Goal: Information Seeking & Learning: Understand process/instructions

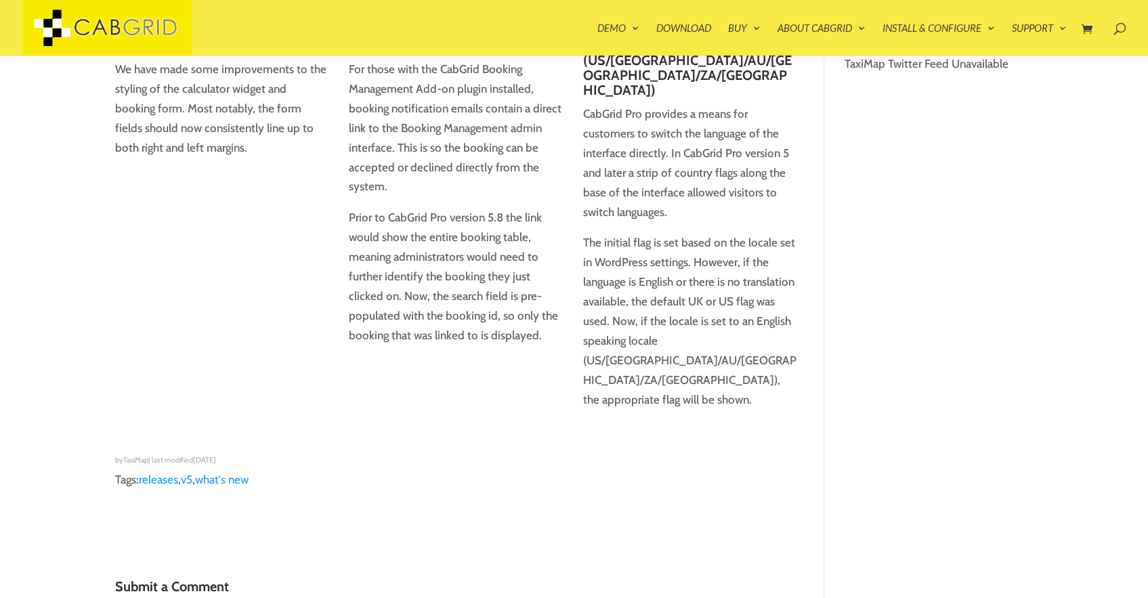
type textarea "Comment *"
type input "Name *"
type input "Email *"
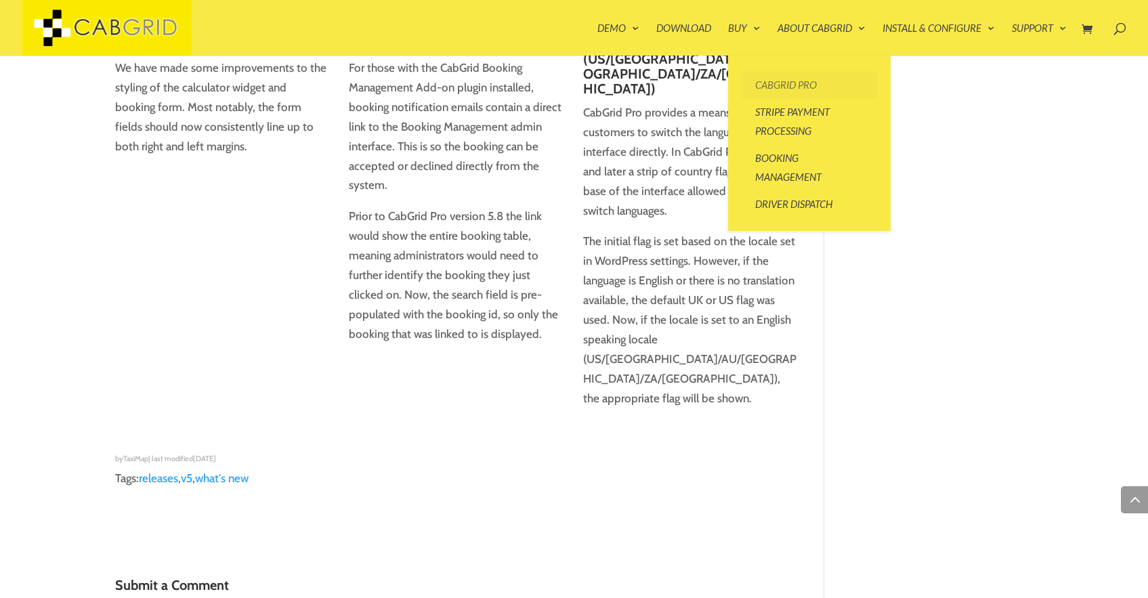
click at [793, 87] on link "CabGrid Pro" at bounding box center [809, 84] width 135 height 27
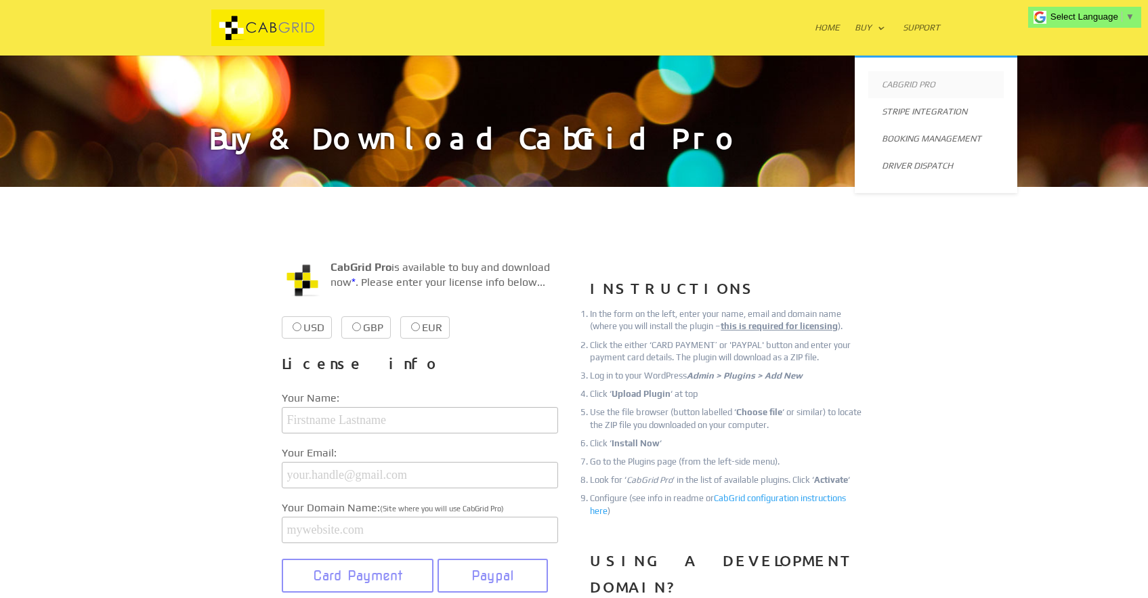
click at [920, 85] on link "CabGrid Pro" at bounding box center [935, 84] width 135 height 27
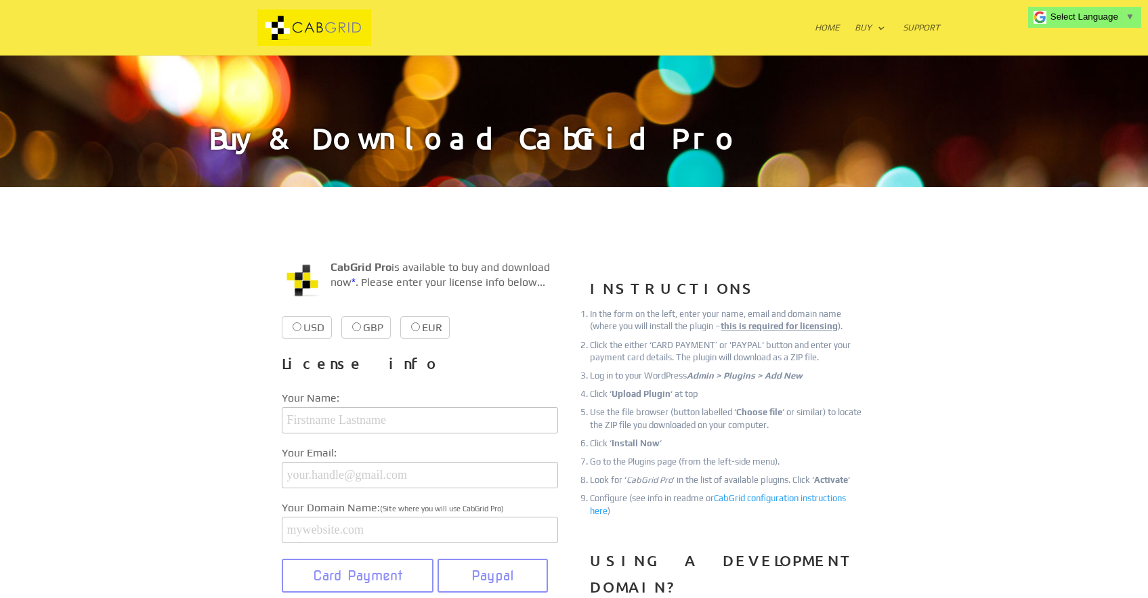
click at [299, 33] on img at bounding box center [314, 27] width 207 height 37
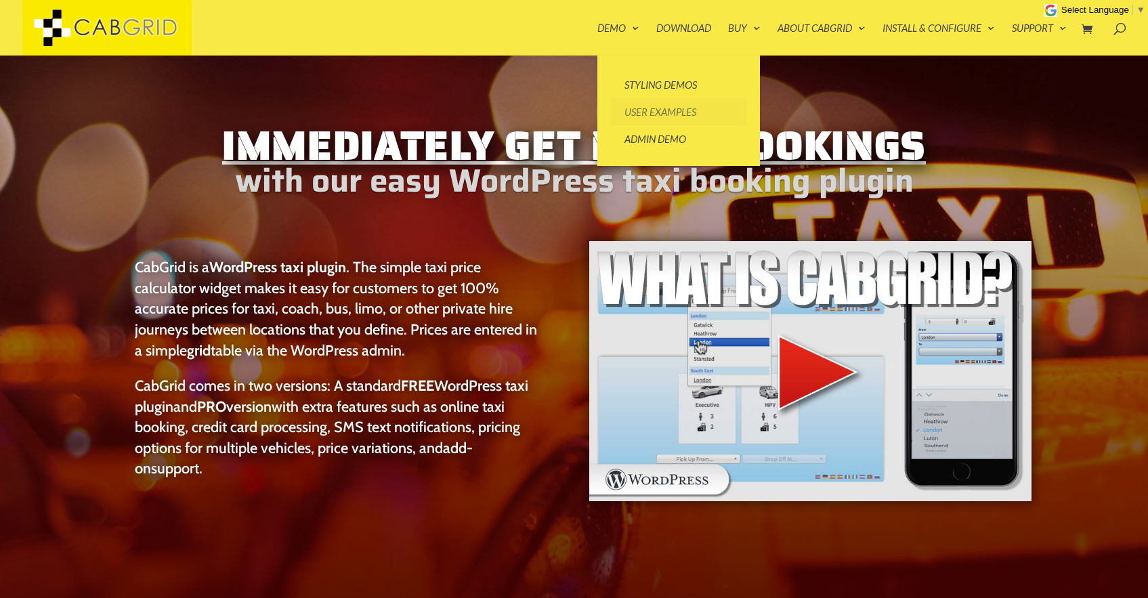
click at [661, 112] on link "User Examples" at bounding box center [678, 111] width 135 height 27
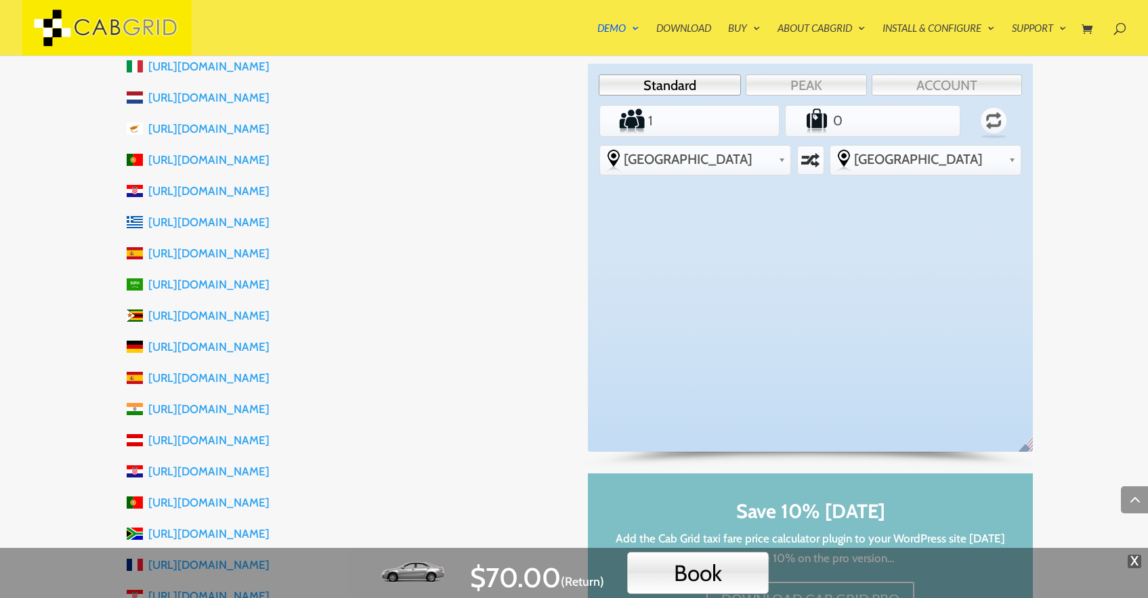
scroll to position [1247, 0]
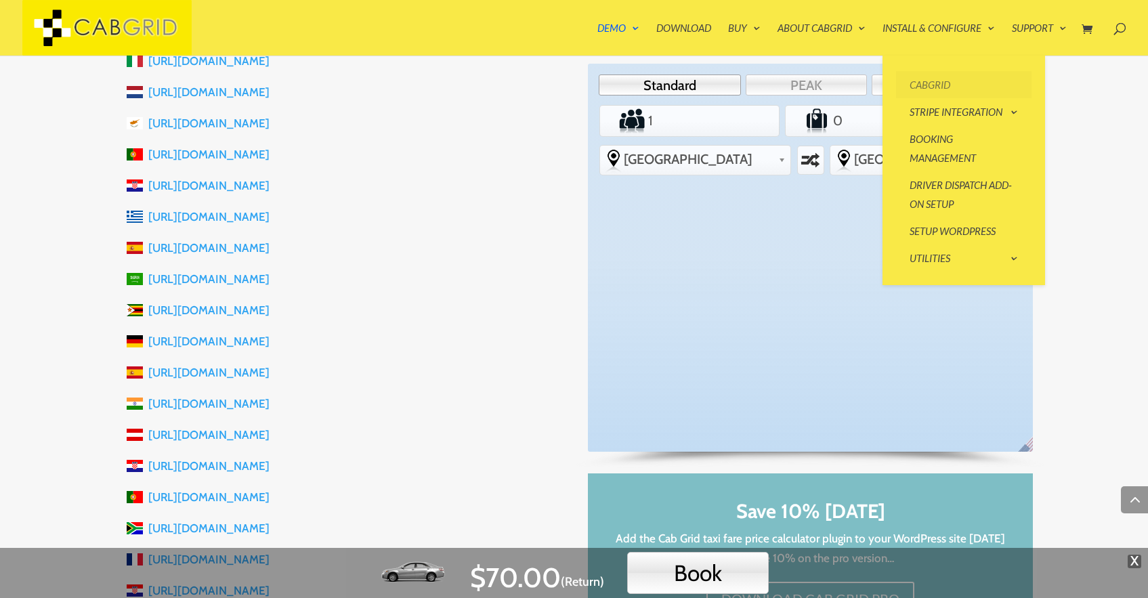
click at [925, 84] on link "CabGrid" at bounding box center [963, 84] width 135 height 27
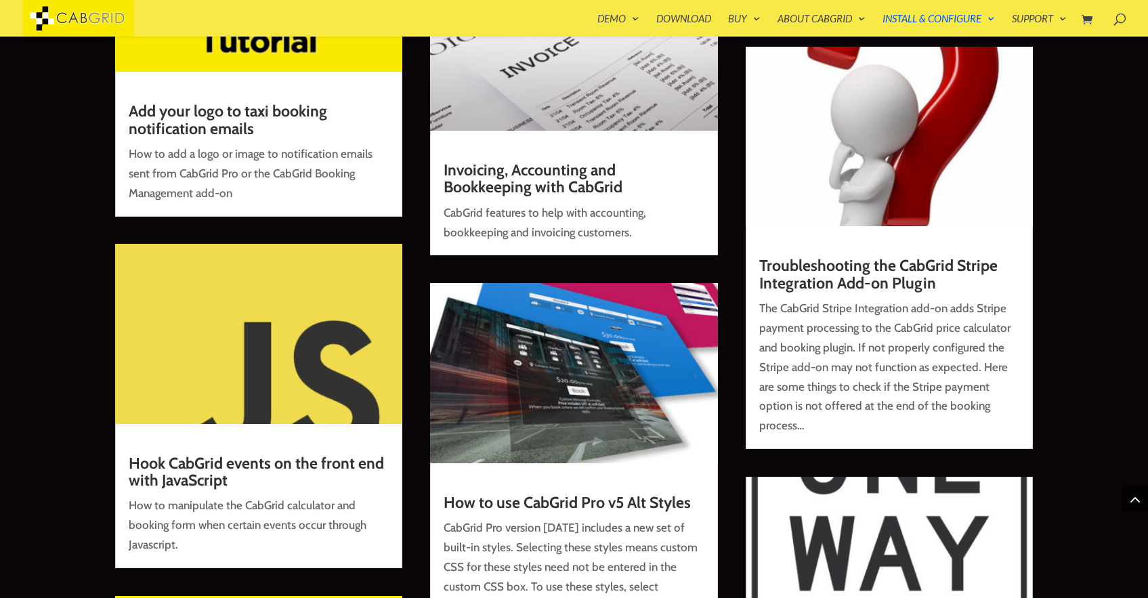
scroll to position [4709, 0]
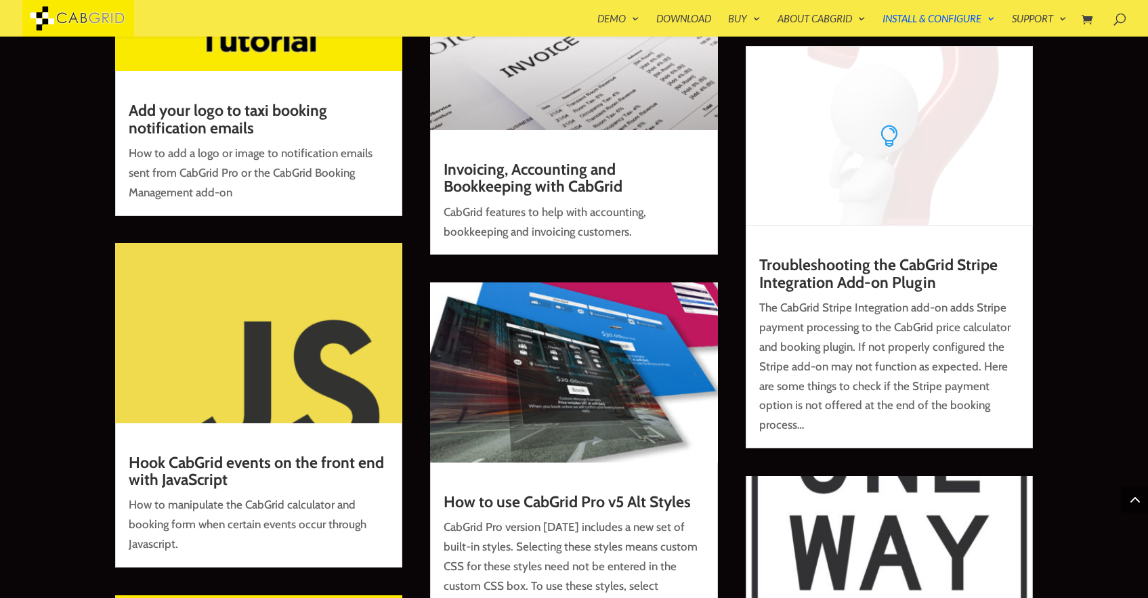
click at [852, 277] on link "Troubleshooting the CabGrid Stripe Integration Add-on Plugin" at bounding box center [878, 273] width 238 height 36
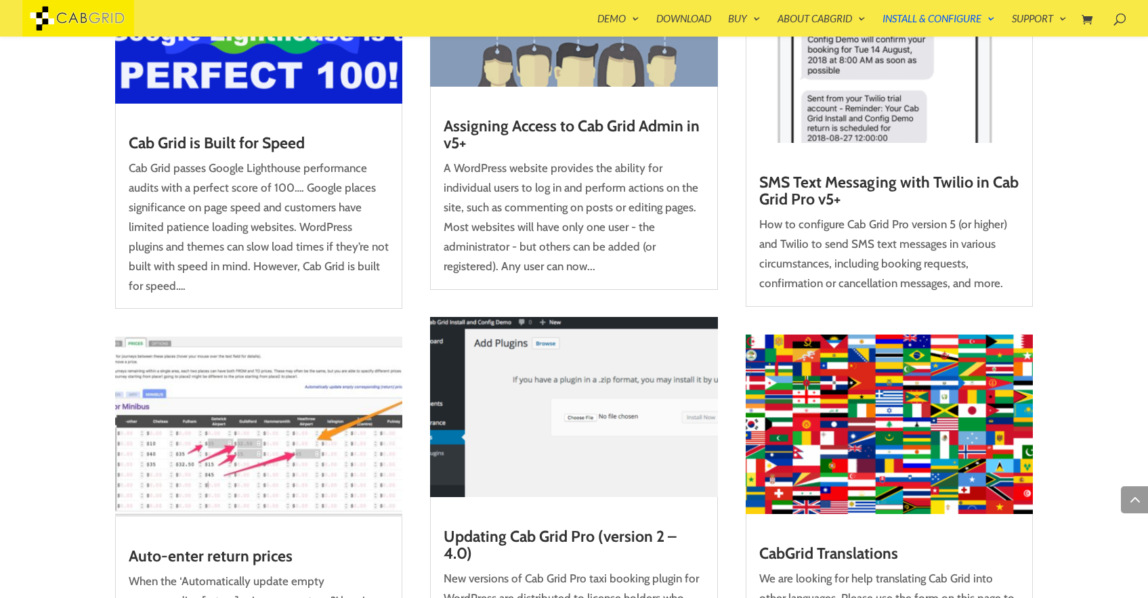
scroll to position [1843, 0]
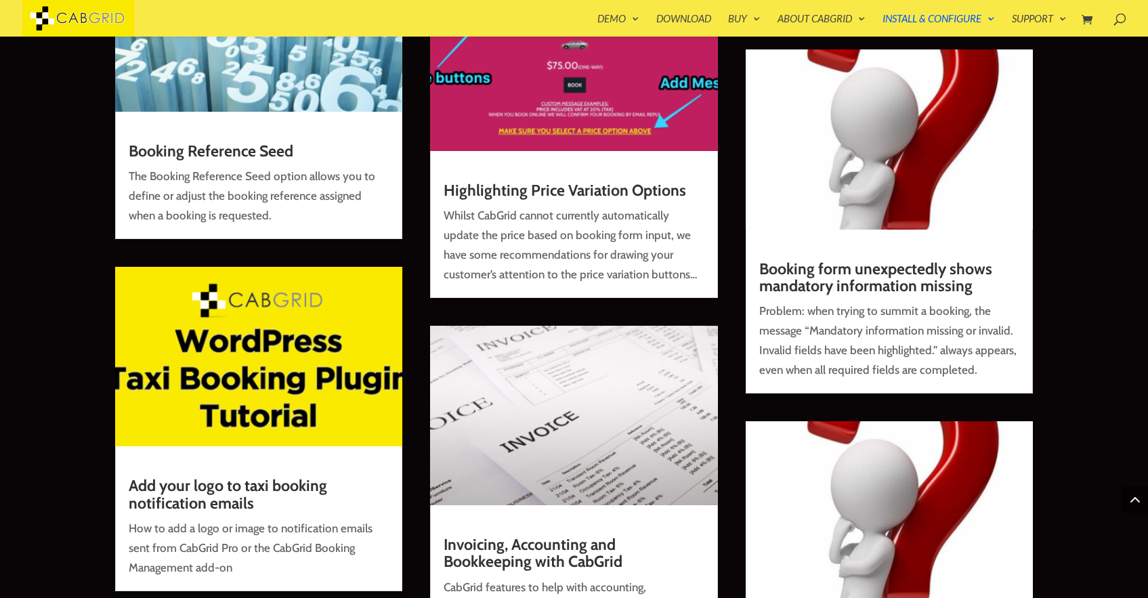
scroll to position [4336, 0]
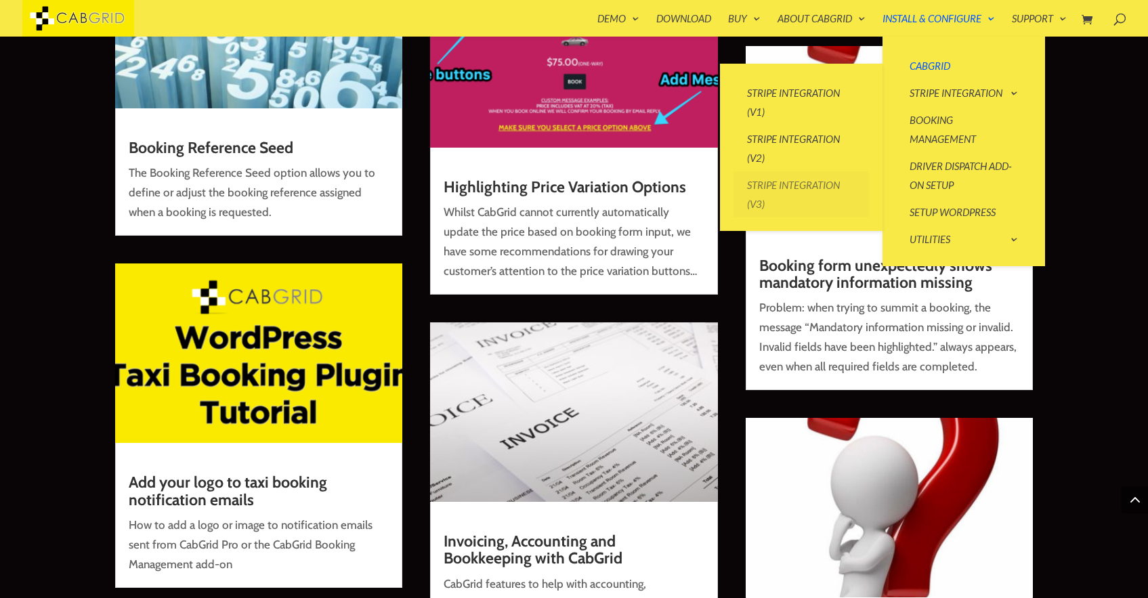
click at [789, 183] on link "Stripe Integration (v3)" at bounding box center [801, 194] width 135 height 46
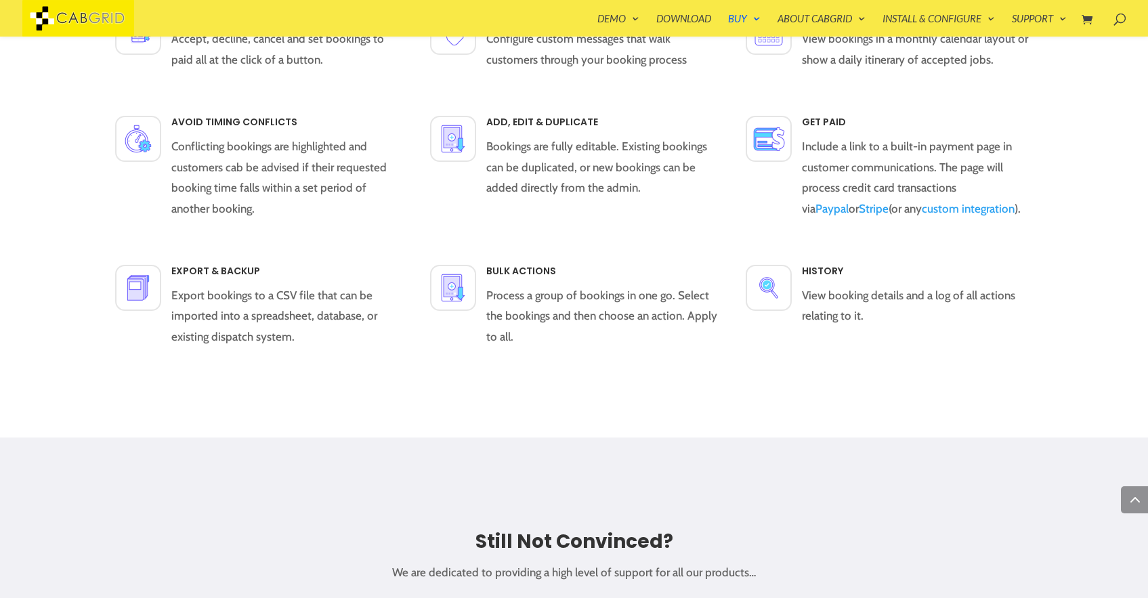
scroll to position [1734, 0]
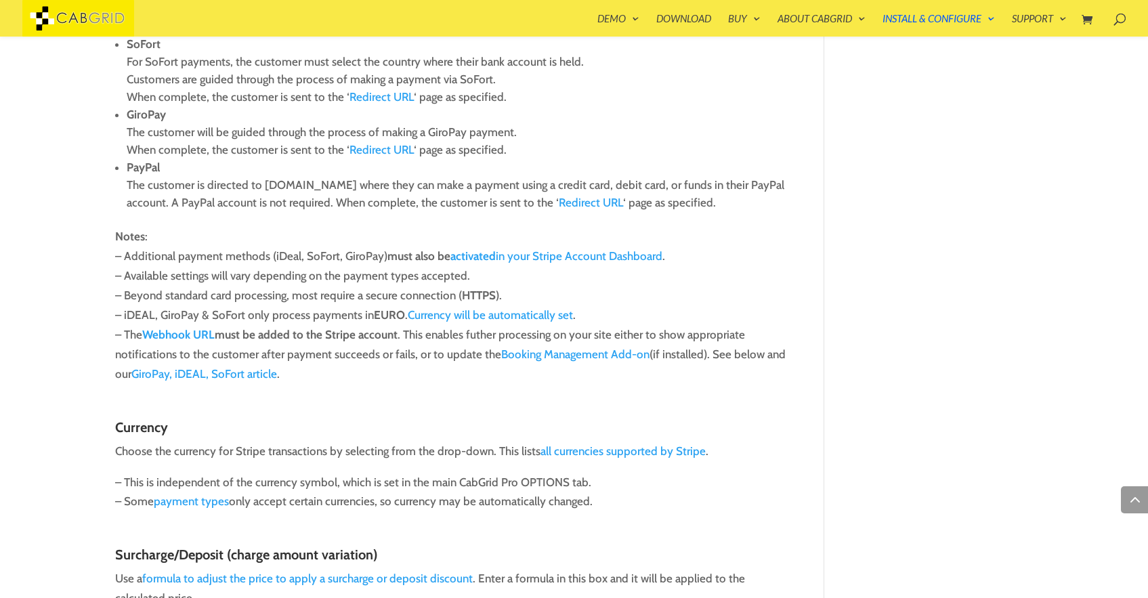
scroll to position [1788, 0]
click at [452, 316] on p "Notes : – Additional payment methods (iDeal, SoFort, GiroPay) must also be acti…" at bounding box center [456, 310] width 682 height 168
click at [453, 315] on p "Notes : – Additional payment methods (iDeal, SoFort, GiroPay) must also be acti…" at bounding box center [456, 310] width 682 height 168
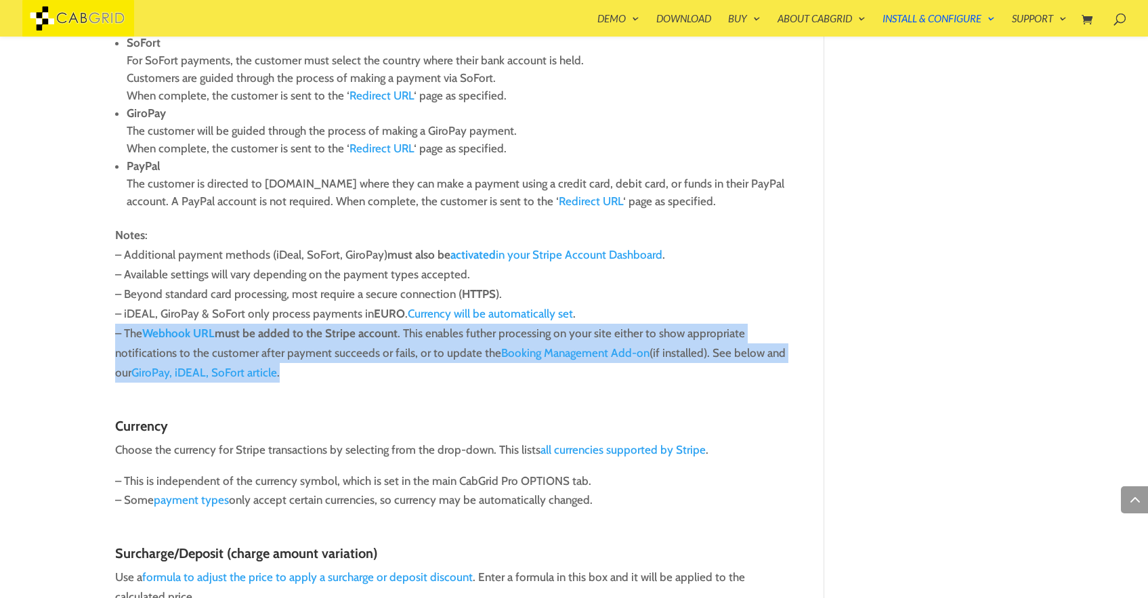
click at [453, 315] on p "Notes : – Additional payment methods (iDeal, SoFort, GiroPay) must also be acti…" at bounding box center [456, 310] width 682 height 168
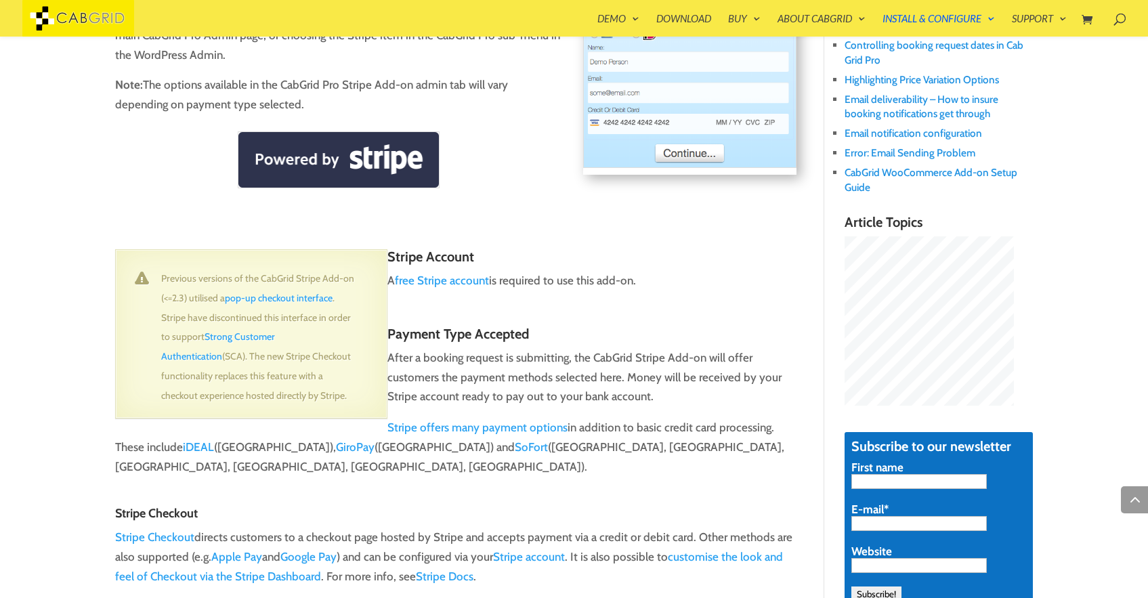
scroll to position [0, 0]
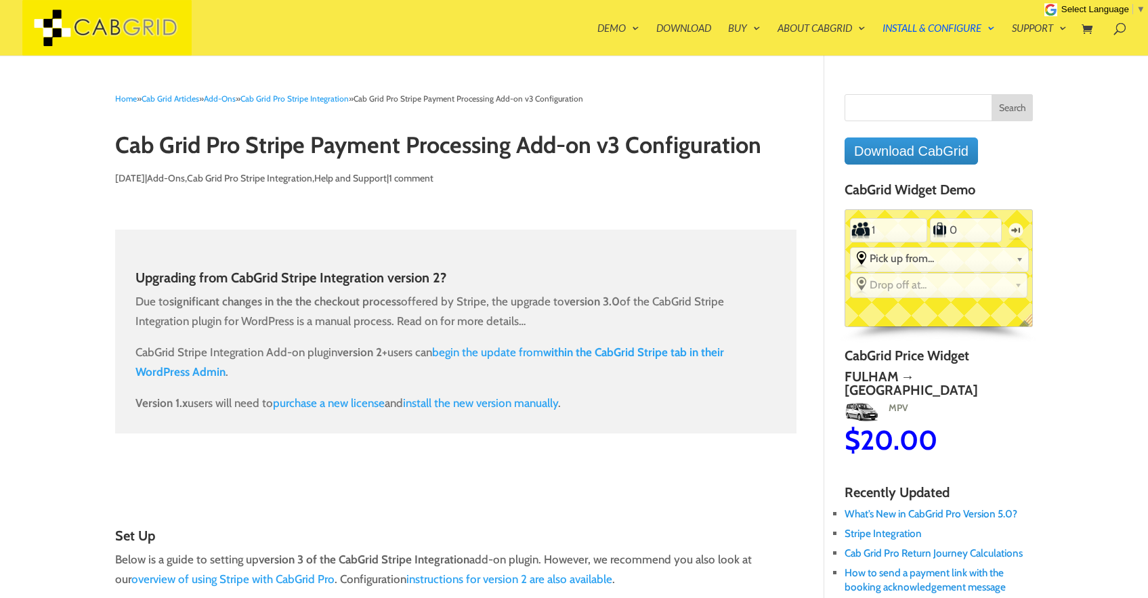
click at [276, 278] on h3 "Upgrading from CabGrid Stripe Integration version 2?" at bounding box center [455, 281] width 641 height 22
